Goal: Task Accomplishment & Management: Use online tool/utility

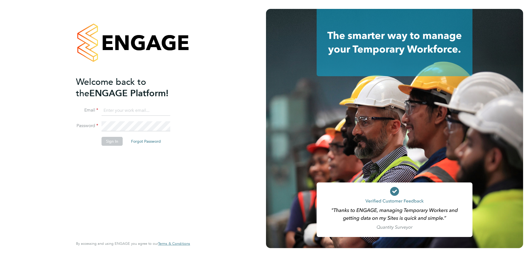
type input "Richard.Colborne@vistry.co.uk"
click at [110, 142] on button "Sign In" at bounding box center [112, 141] width 21 height 9
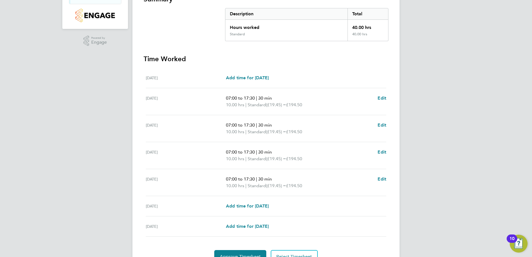
scroll to position [138, 0]
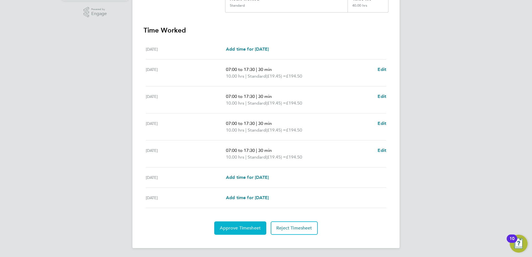
click at [253, 229] on span "Approve Timesheet" at bounding box center [240, 228] width 41 height 6
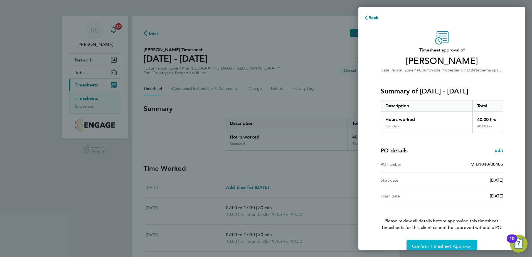
click at [440, 246] on span "Confirm Timesheet Approval" at bounding box center [442, 247] width 60 height 6
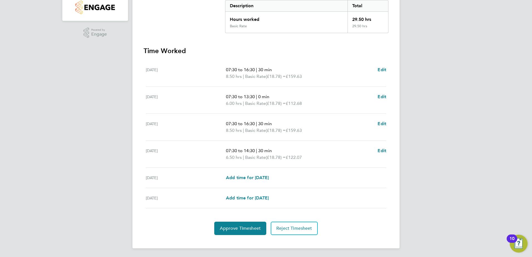
scroll to position [118, 0]
click at [243, 230] on span "Approve Timesheet" at bounding box center [240, 228] width 41 height 6
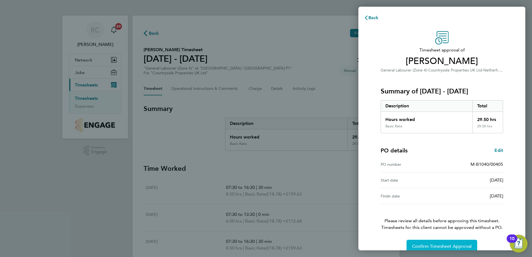
click at [445, 244] on span "Confirm Timesheet Approval" at bounding box center [442, 247] width 60 height 6
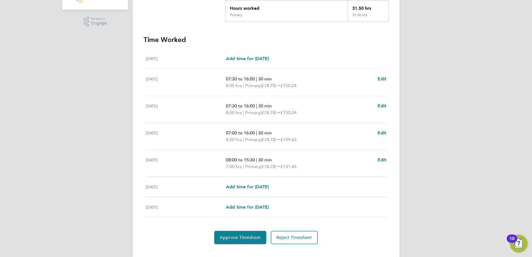
scroll to position [138, 0]
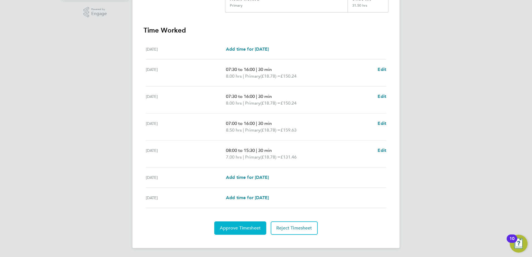
click at [243, 231] on button "Approve Timesheet" at bounding box center [240, 228] width 52 height 13
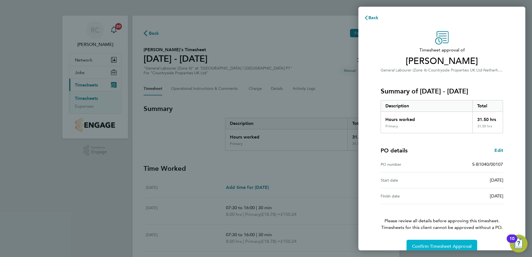
click at [442, 242] on button "Confirm Timesheet Approval" at bounding box center [442, 246] width 71 height 13
